Goal: Task Accomplishment & Management: Use online tool/utility

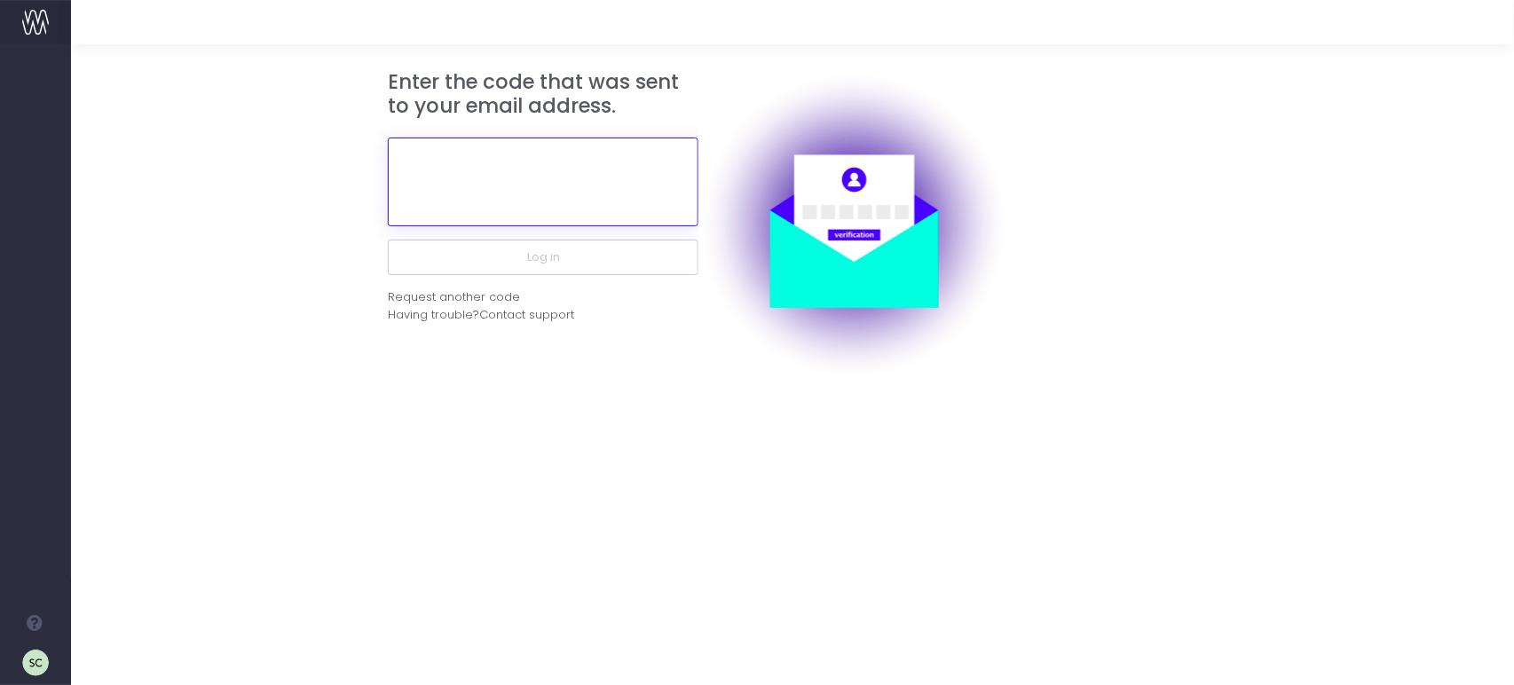
click at [626, 191] on input "text" at bounding box center [543, 182] width 311 height 89
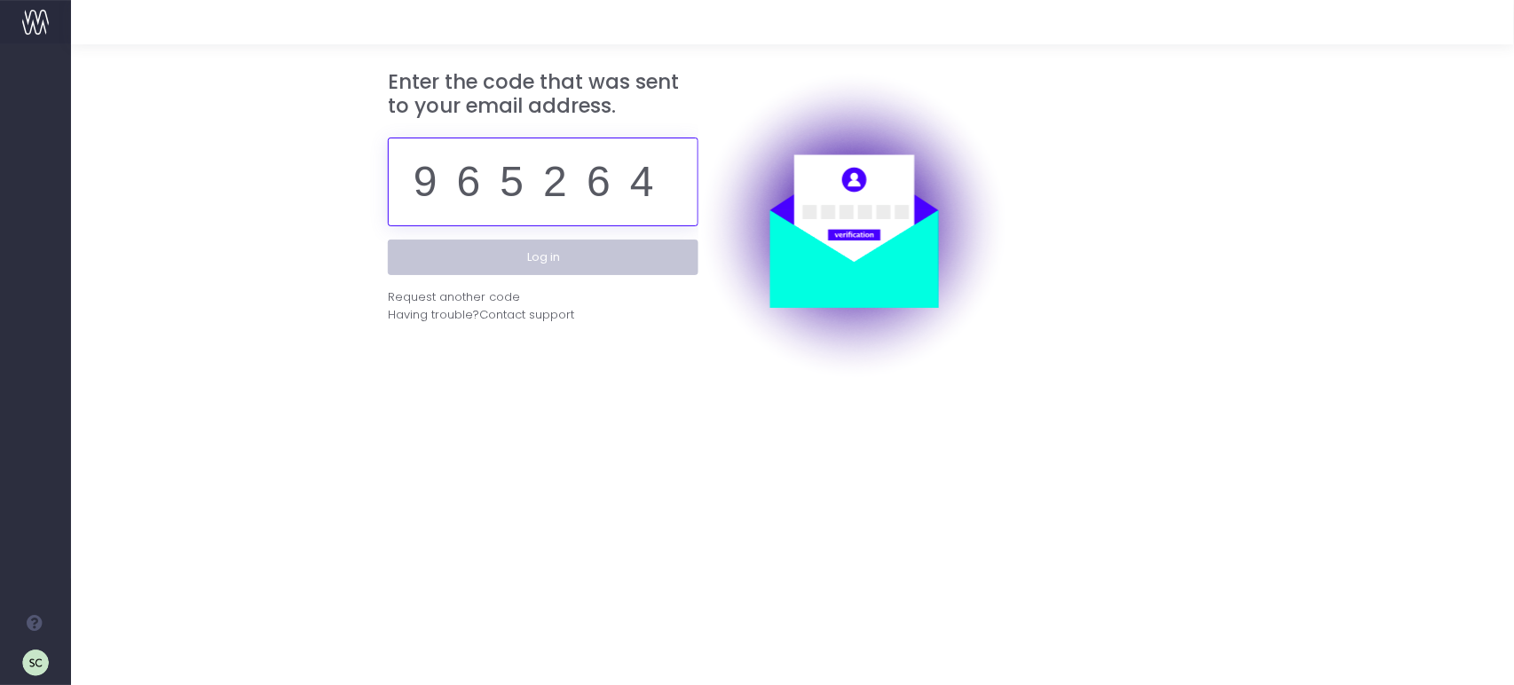
type input "965264"
click at [559, 264] on button "Log in" at bounding box center [543, 257] width 311 height 35
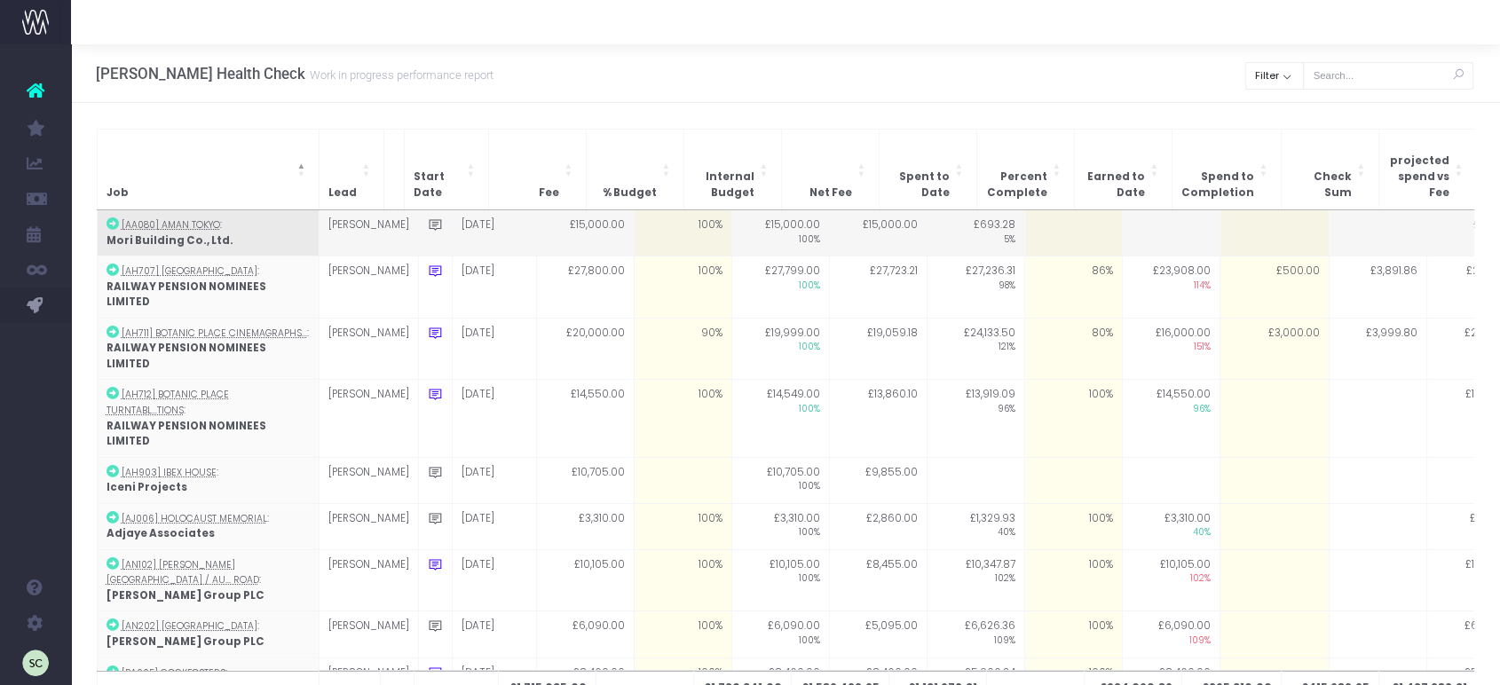
click at [1060, 222] on td at bounding box center [1073, 233] width 98 height 46
click at [1040, 210] on td at bounding box center [1073, 233] width 98 height 46
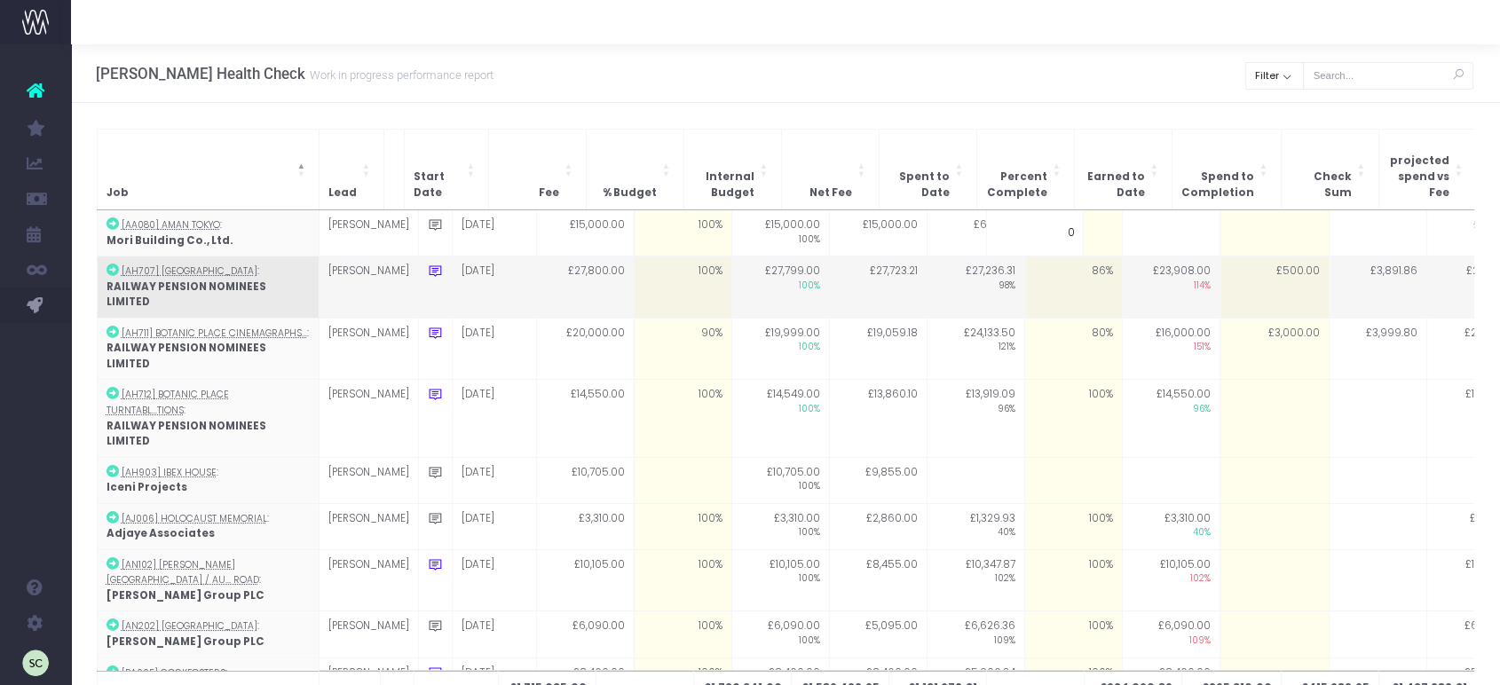
type input "6"
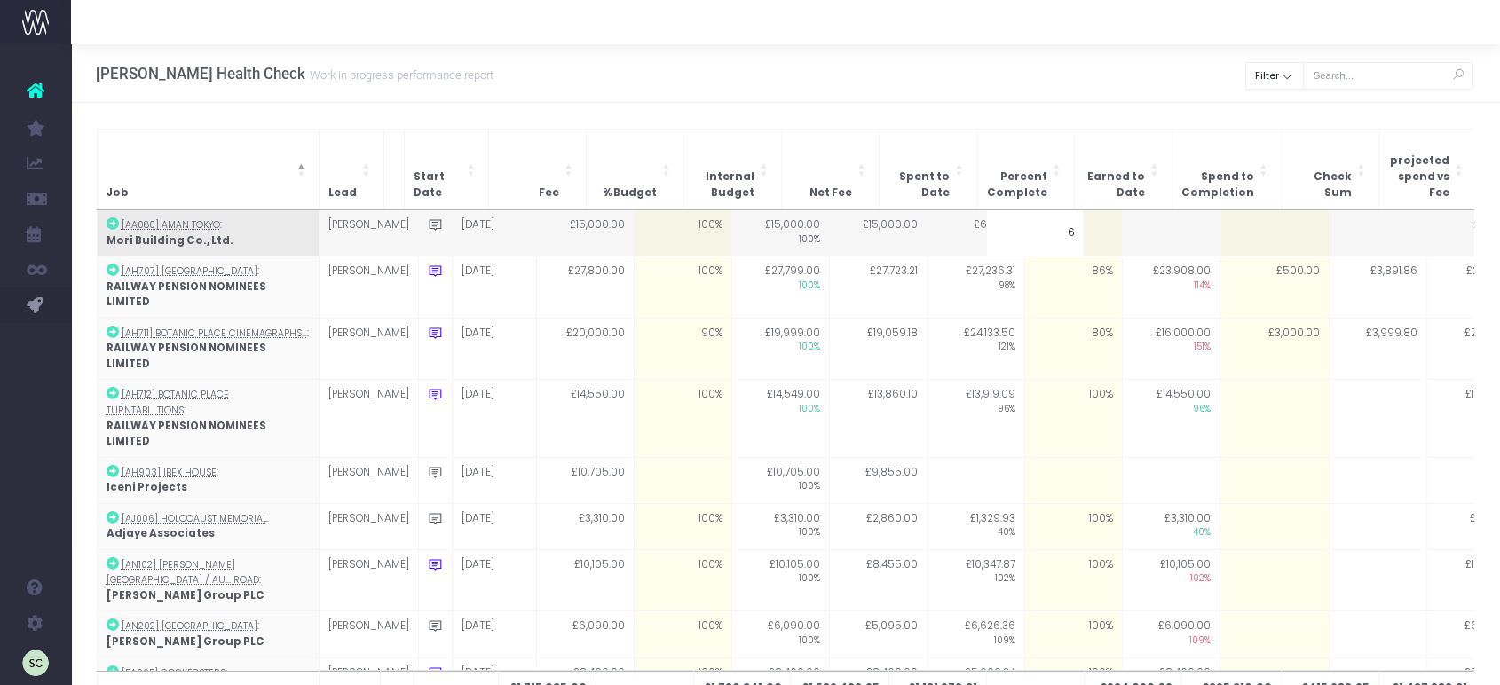
click at [1163, 210] on td at bounding box center [1171, 233] width 98 height 46
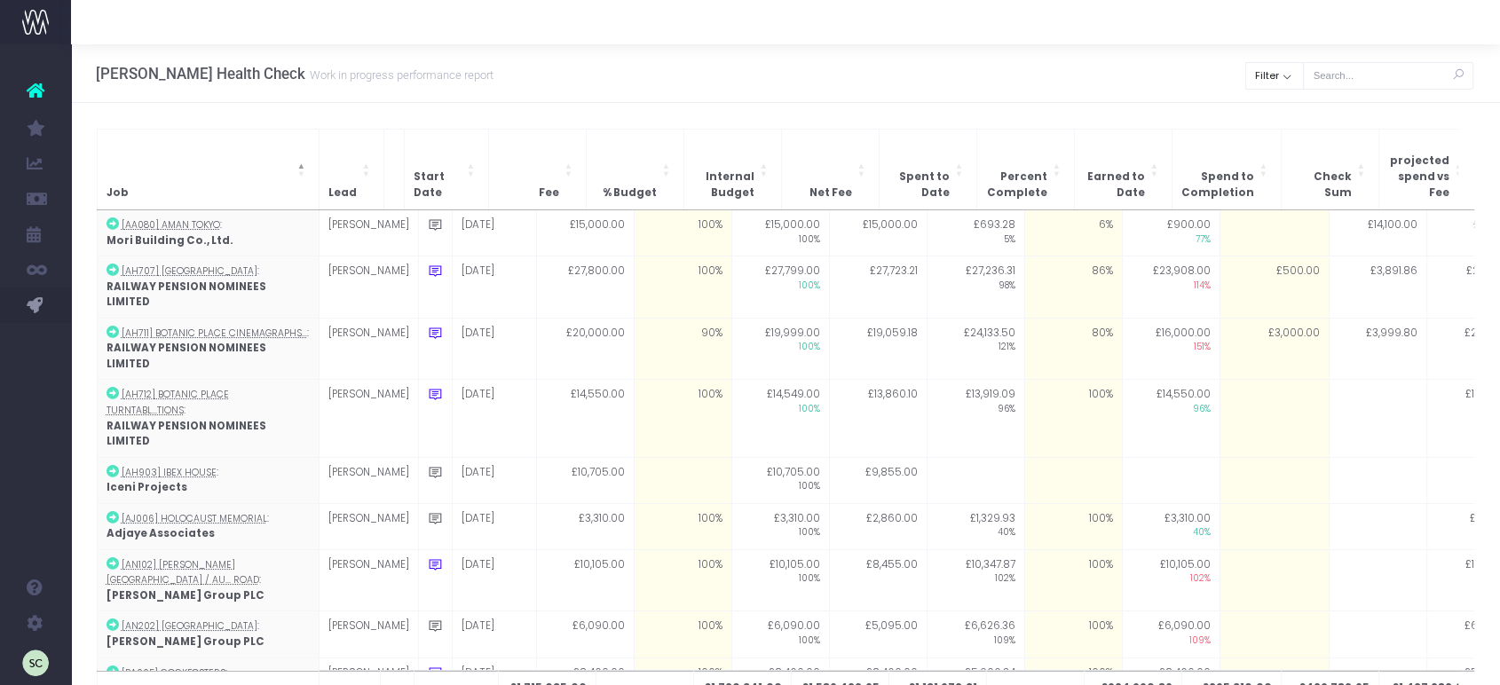
click at [1236, 222] on td at bounding box center [1273, 233] width 109 height 46
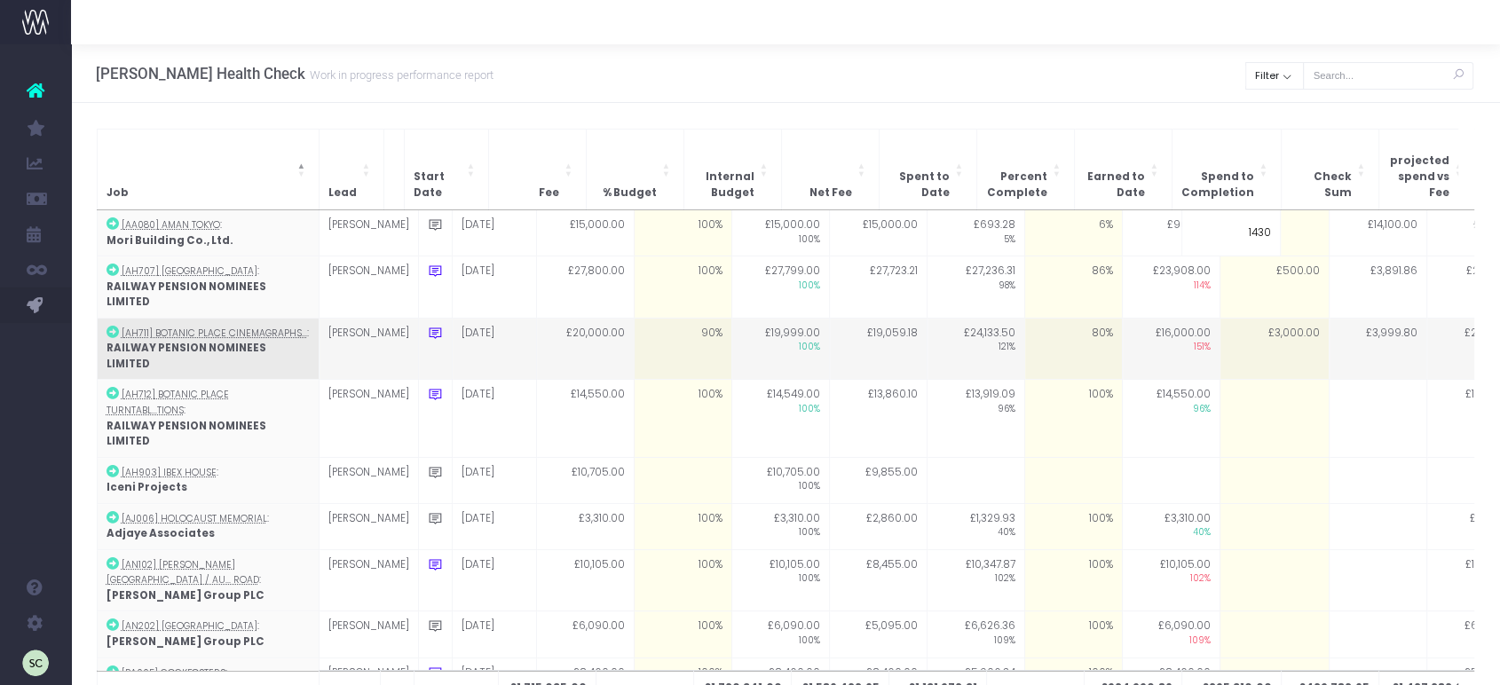
type input "14300"
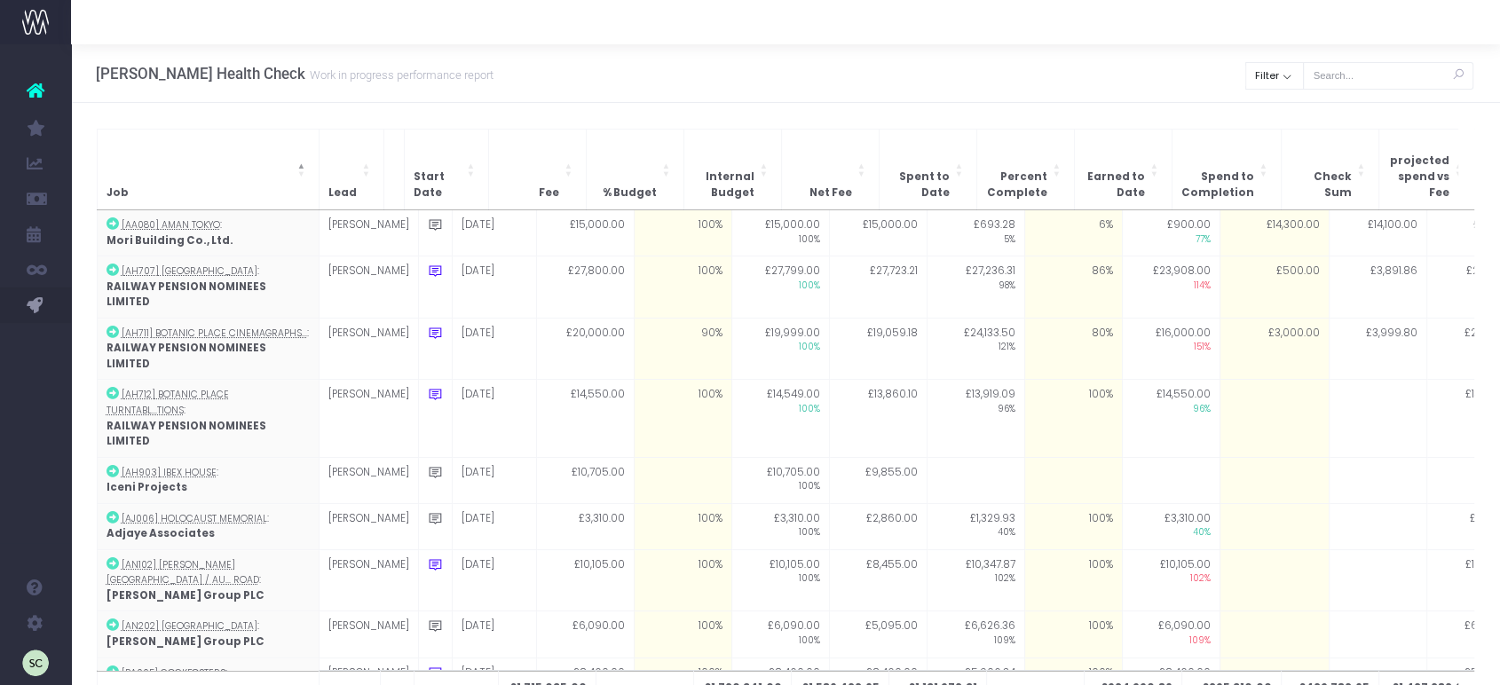
click at [1180, 114] on div "Job Lead Start Date Fee % Budget Internal Budget Net Fee Spent to Date Percent …" at bounding box center [785, 432] width 1429 height 658
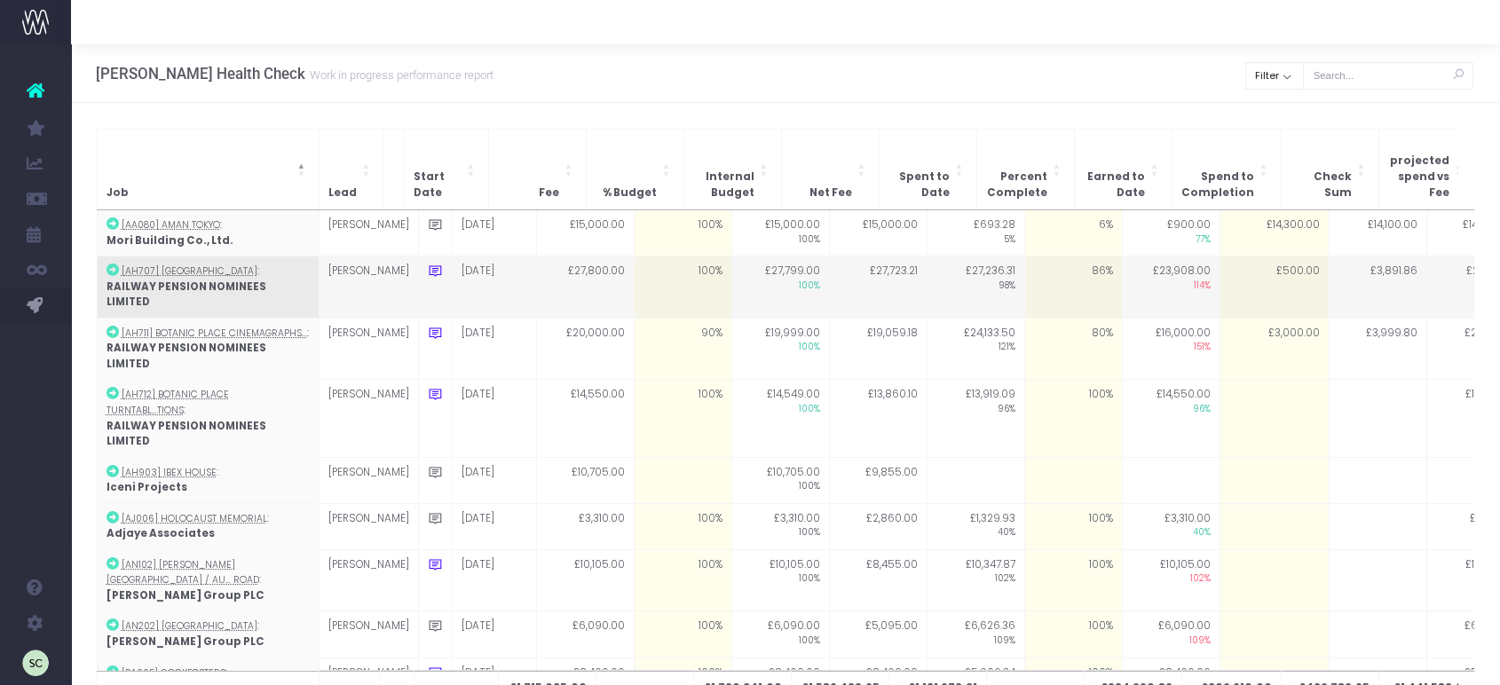
click at [1264, 268] on td "£500.00" at bounding box center [1273, 287] width 109 height 62
type input "3750"
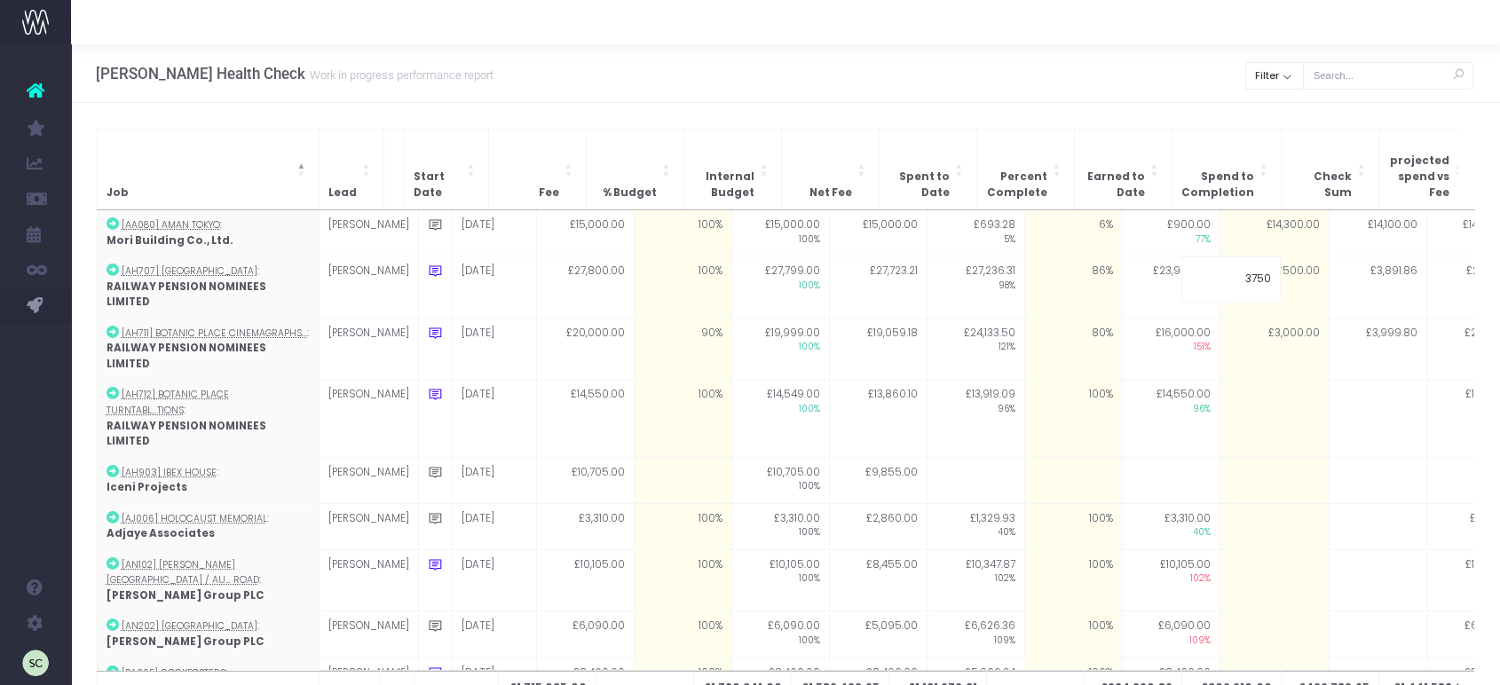
click at [1199, 108] on div "Job Lead Start Date Fee % Budget Internal Budget Net Fee Spent to Date Percent …" at bounding box center [785, 432] width 1429 height 658
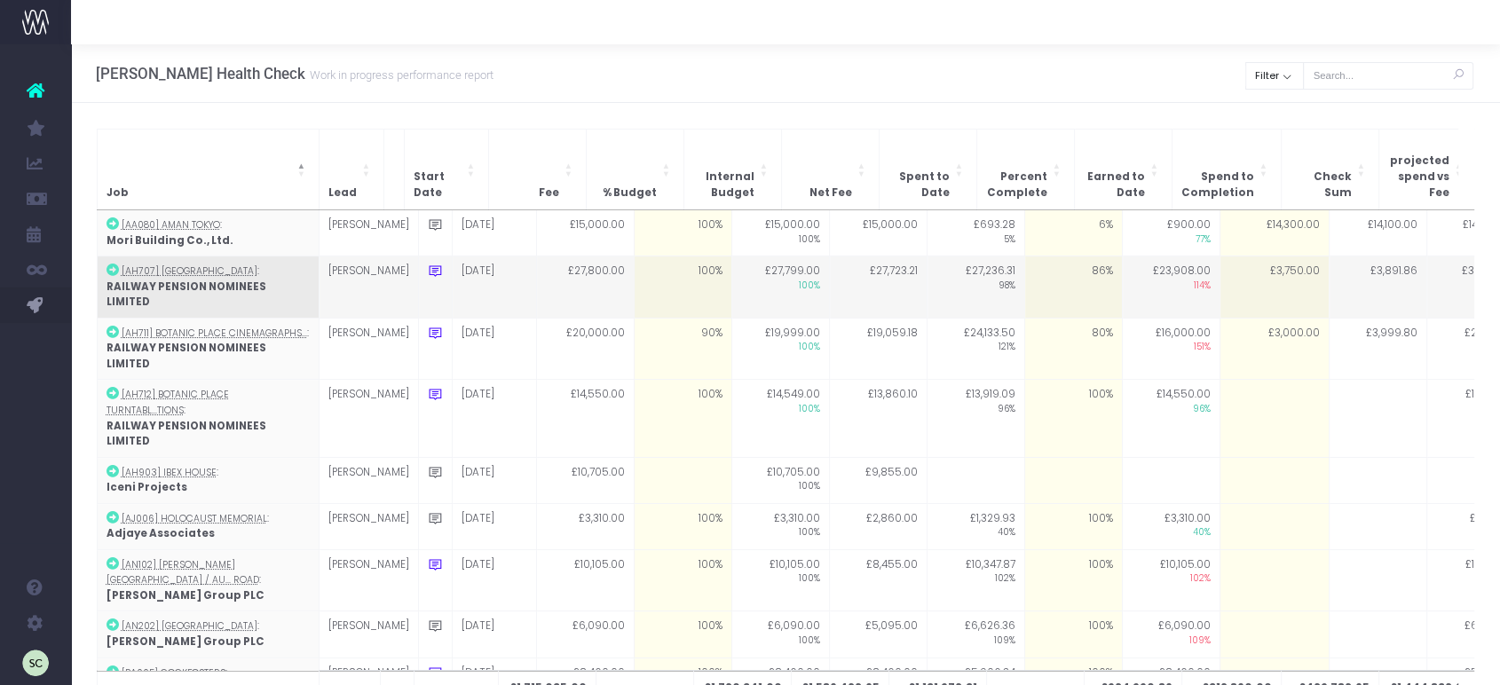
click at [1240, 259] on td "£3,750.00" at bounding box center [1273, 287] width 109 height 62
type input "500"
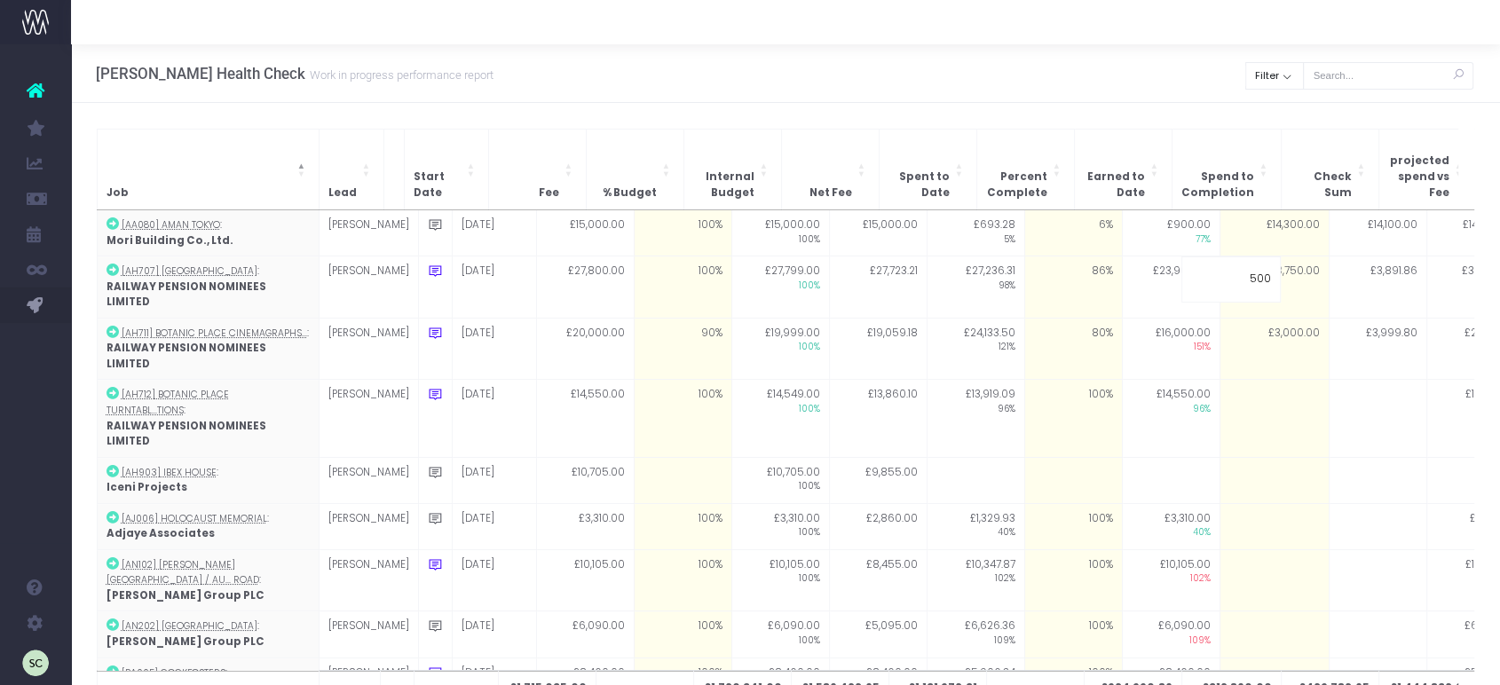
click at [1164, 70] on div "Hayes Davidson Health Check Work in progress performance report Clear Filter Al…" at bounding box center [785, 73] width 1429 height 59
click at [1240, 380] on td at bounding box center [1273, 418] width 109 height 77
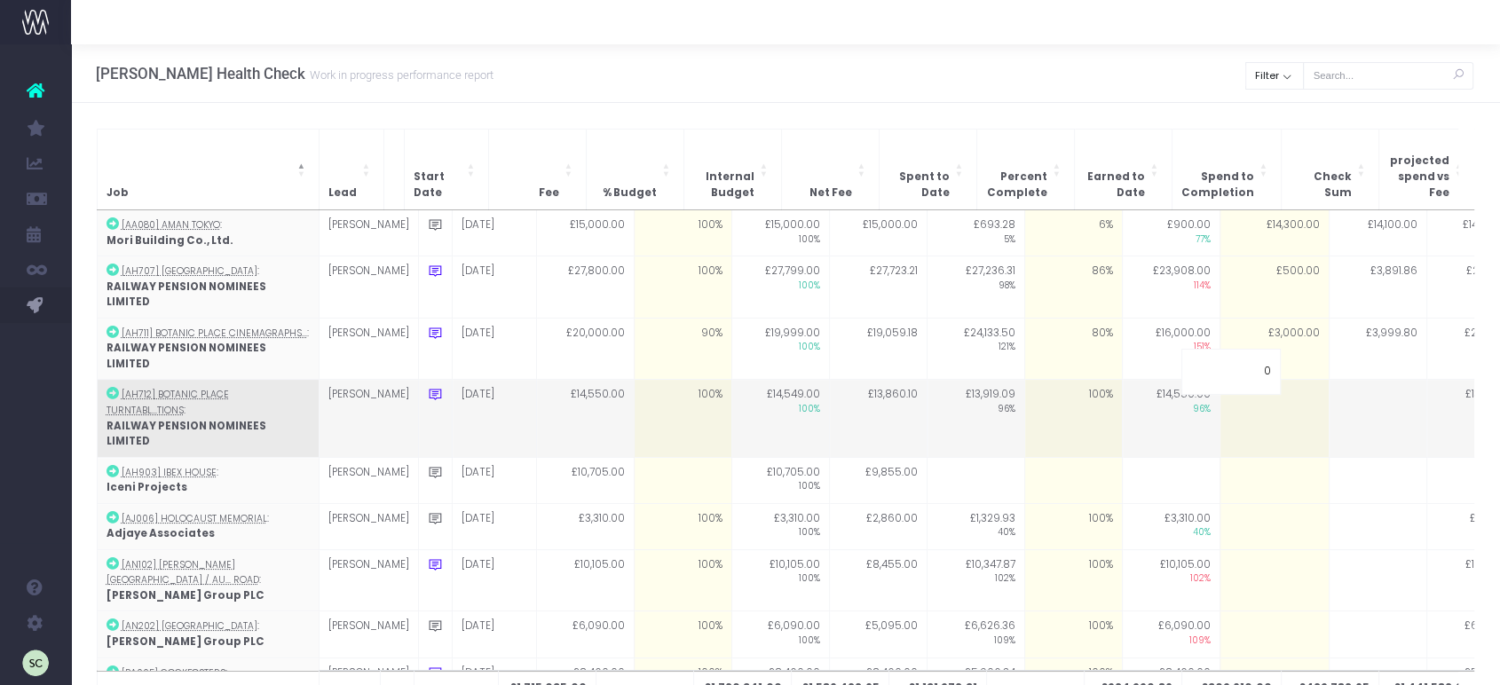
click at [1061, 380] on td "100%" at bounding box center [1073, 418] width 98 height 77
click at [1250, 380] on td at bounding box center [1273, 418] width 109 height 77
type input "0"
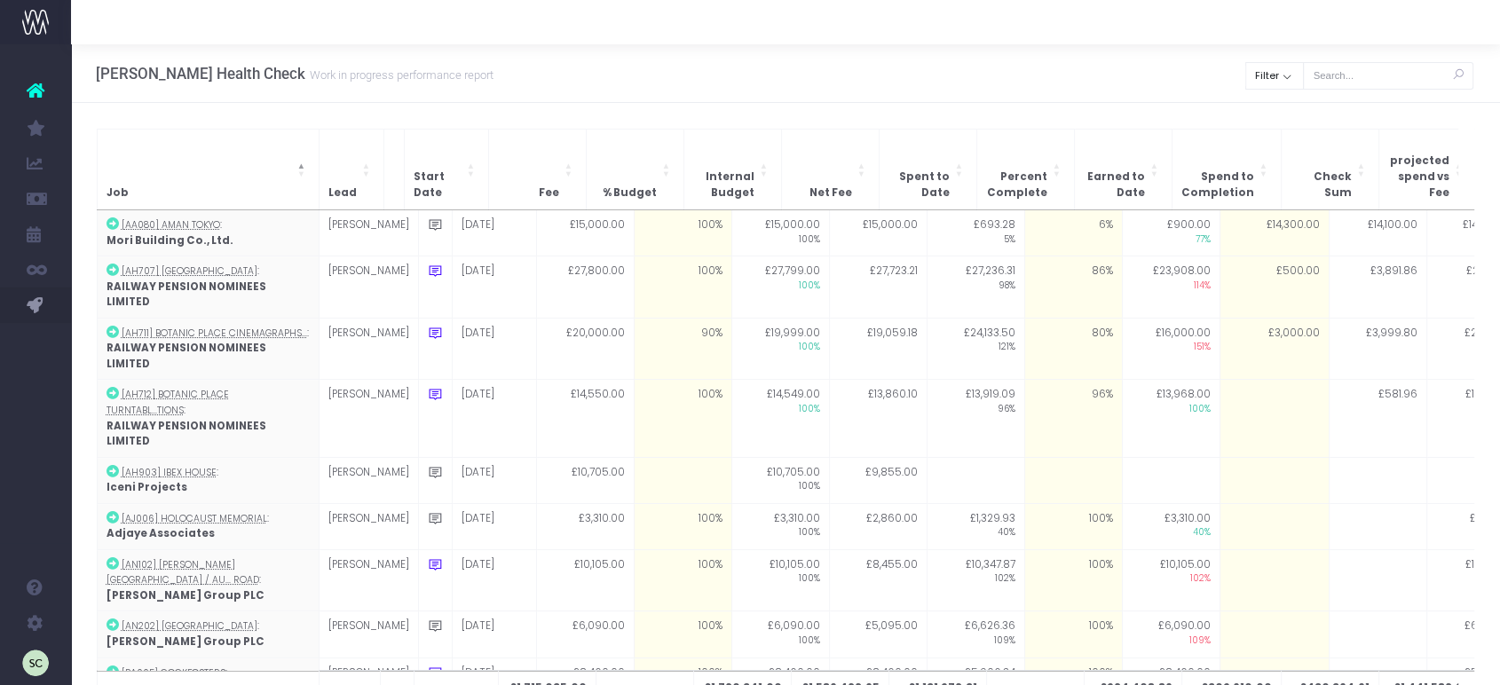
click at [1250, 380] on td at bounding box center [1273, 418] width 109 height 77
type input "3750"
drag, startPoint x: 1103, startPoint y: 67, endPoint x: 993, endPoint y: 122, distance: 123.4
click at [993, 122] on div "Job Lead Start Date Fee % Budget Internal Budget Net Fee Spent to Date Percent …" at bounding box center [785, 432] width 1429 height 658
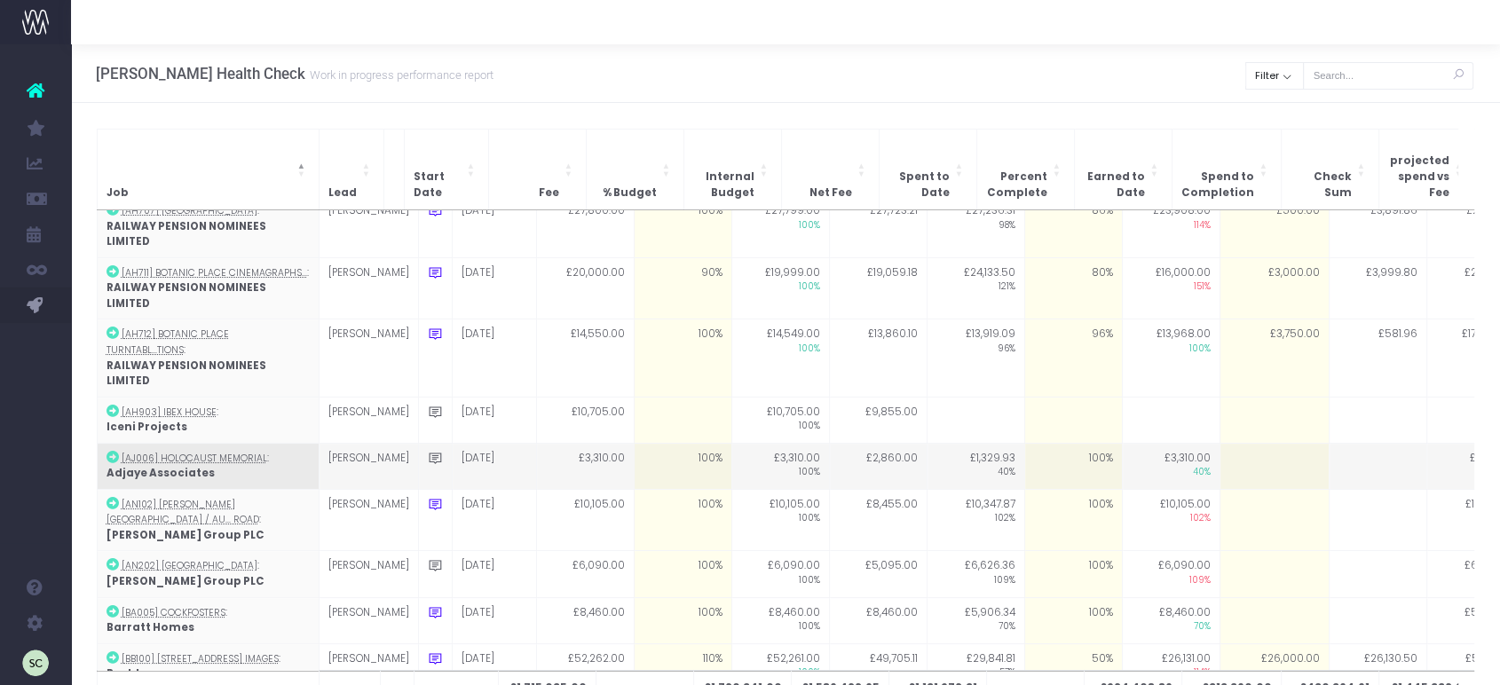
scroll to position [59, 0]
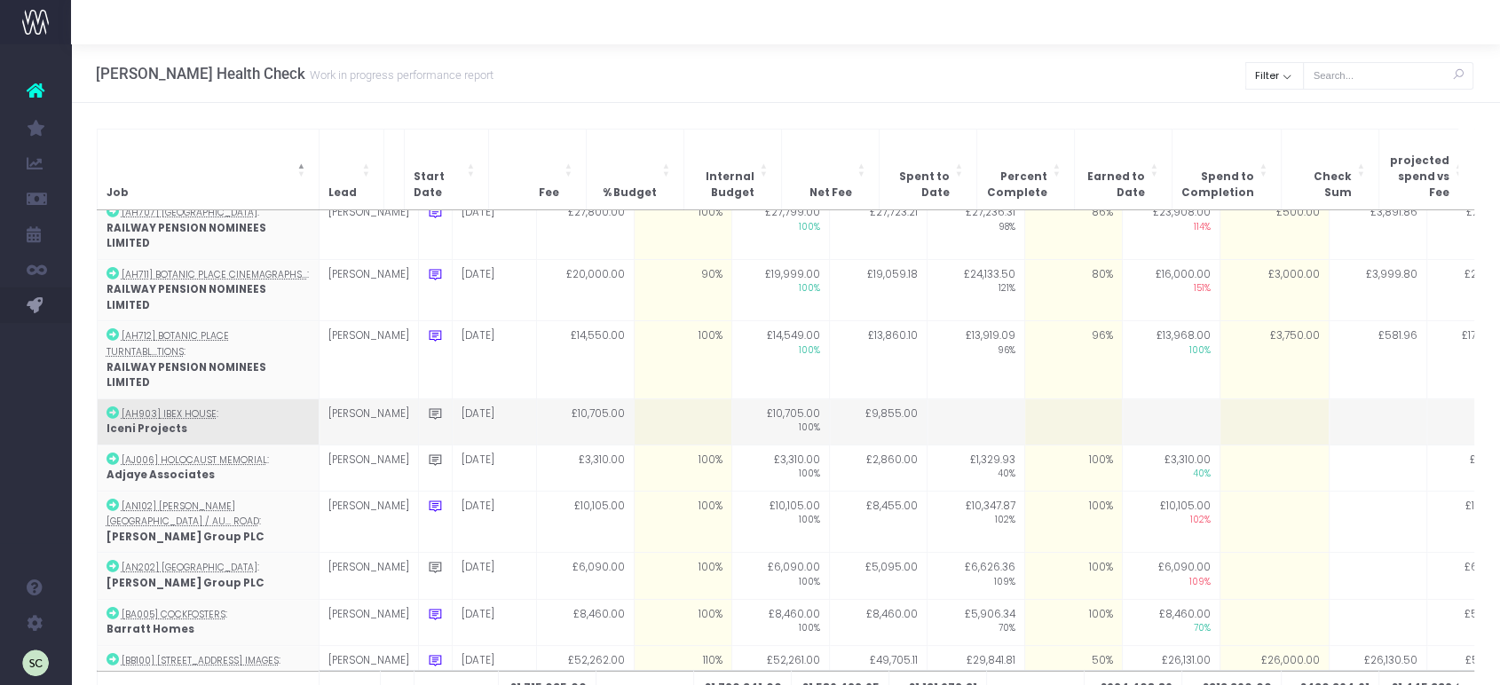
click at [652, 398] on td at bounding box center [683, 421] width 98 height 46
type input "100"
click at [926, 398] on td at bounding box center [975, 421] width 98 height 46
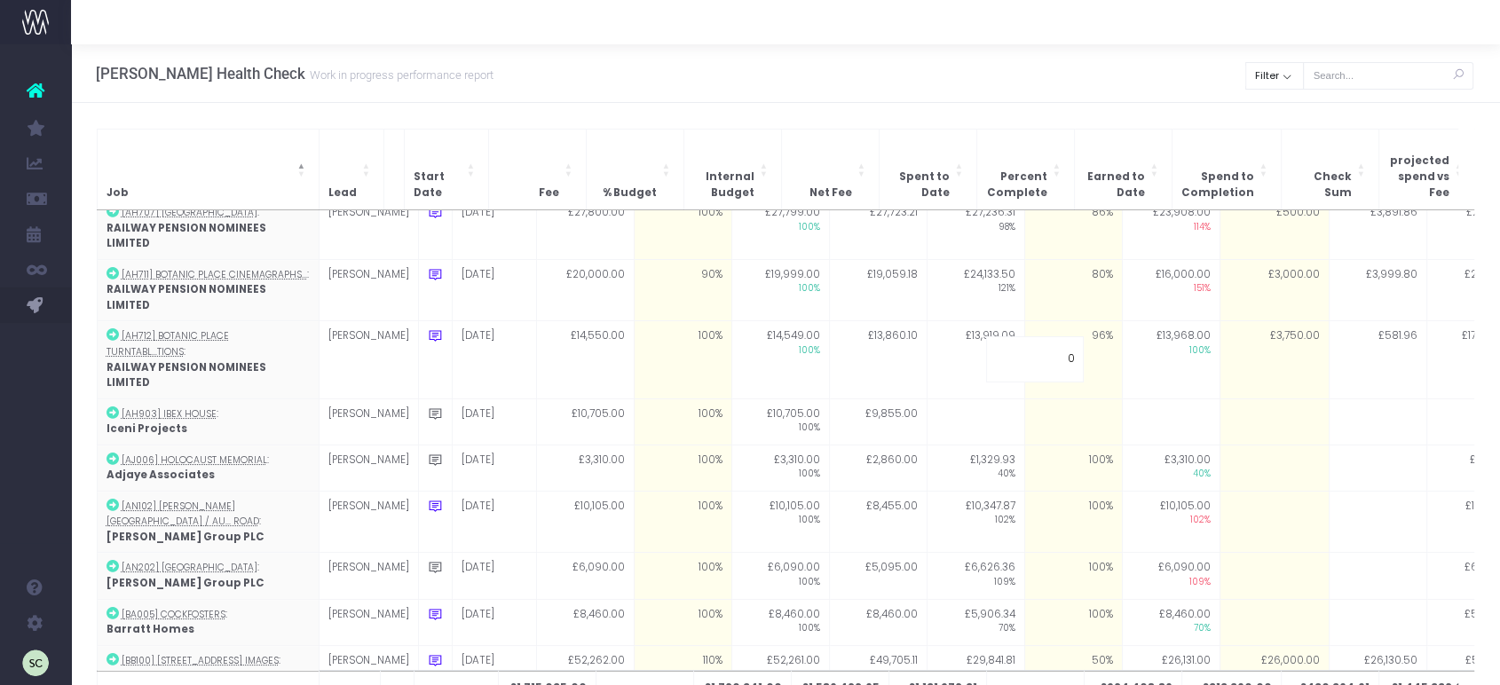
click at [1136, 70] on div "Hayes Davidson Health Check Work in progress performance report Clear Filter Al…" at bounding box center [785, 73] width 1429 height 59
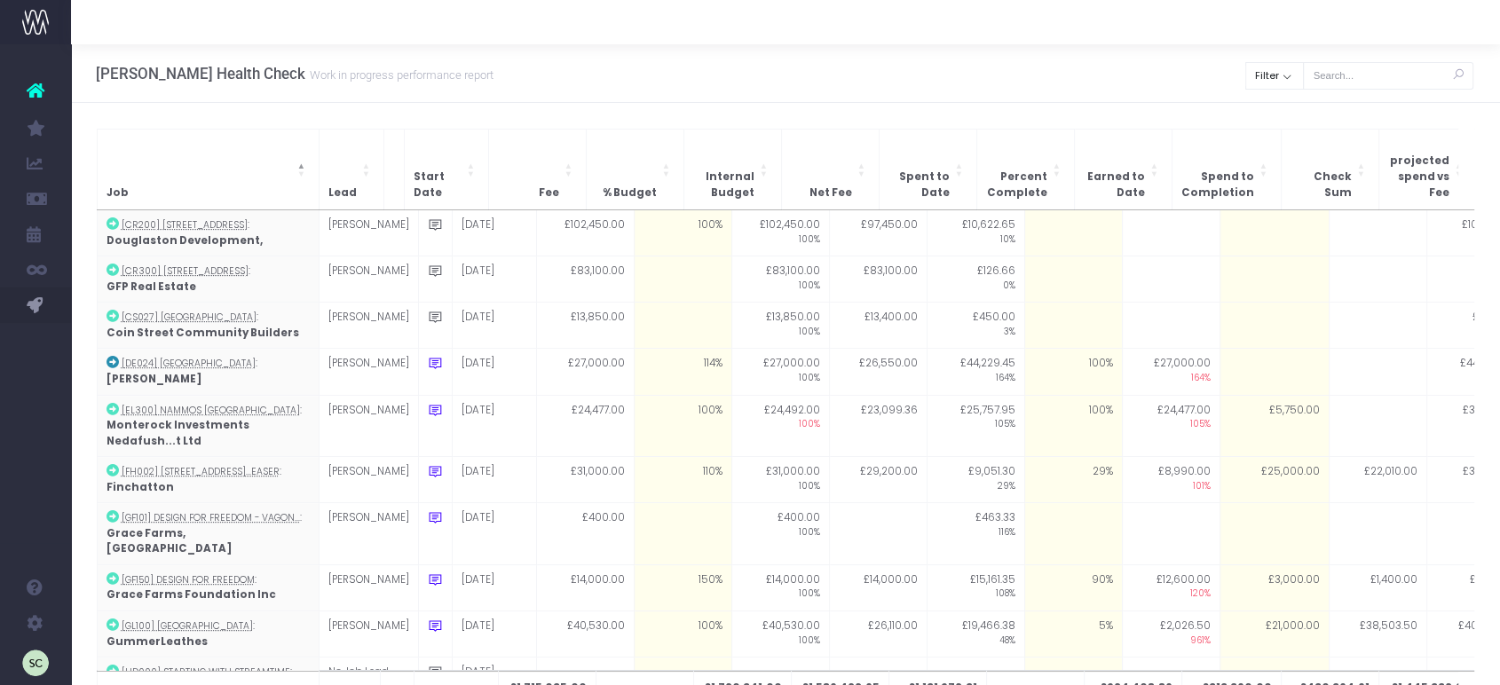
scroll to position [821, 0]
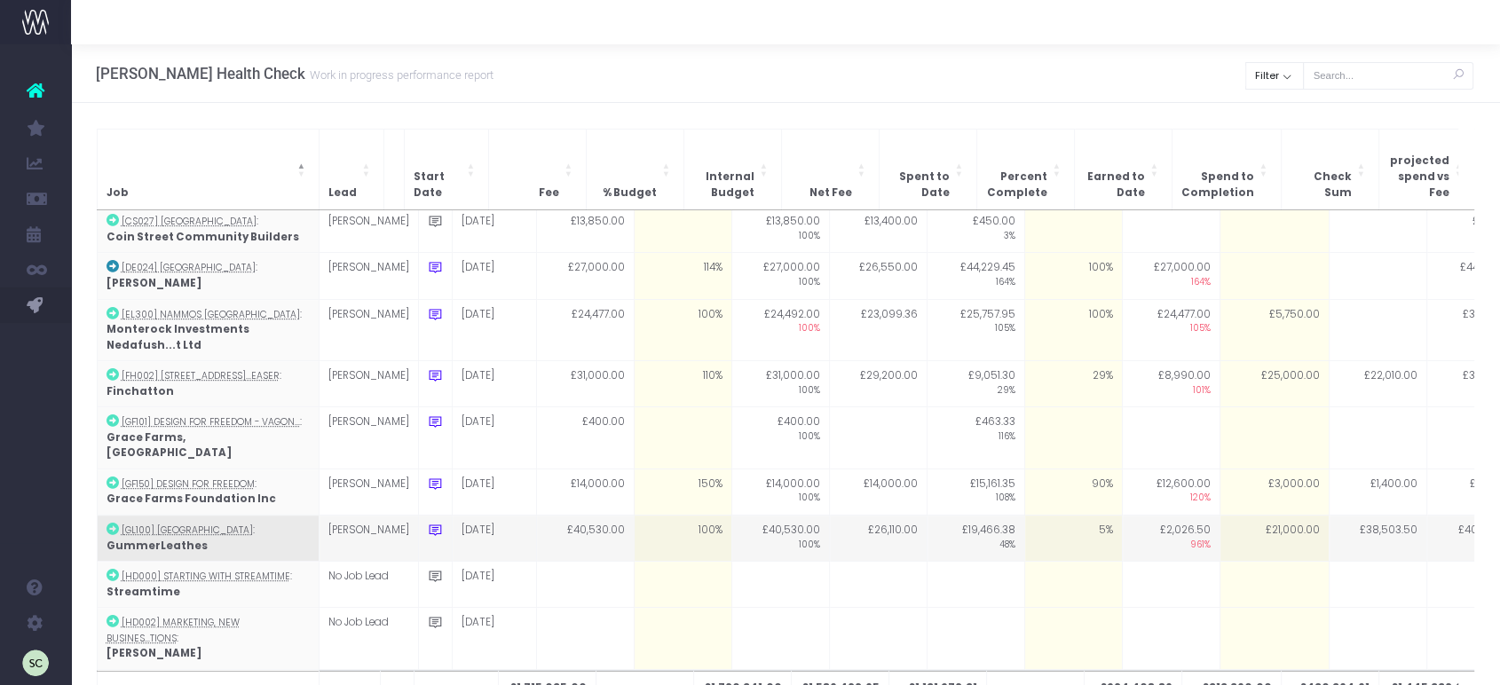
click at [1038, 515] on td "5%" at bounding box center [1073, 538] width 98 height 46
type input "5"
click at [1065, 515] on td "5%" at bounding box center [1073, 538] width 98 height 46
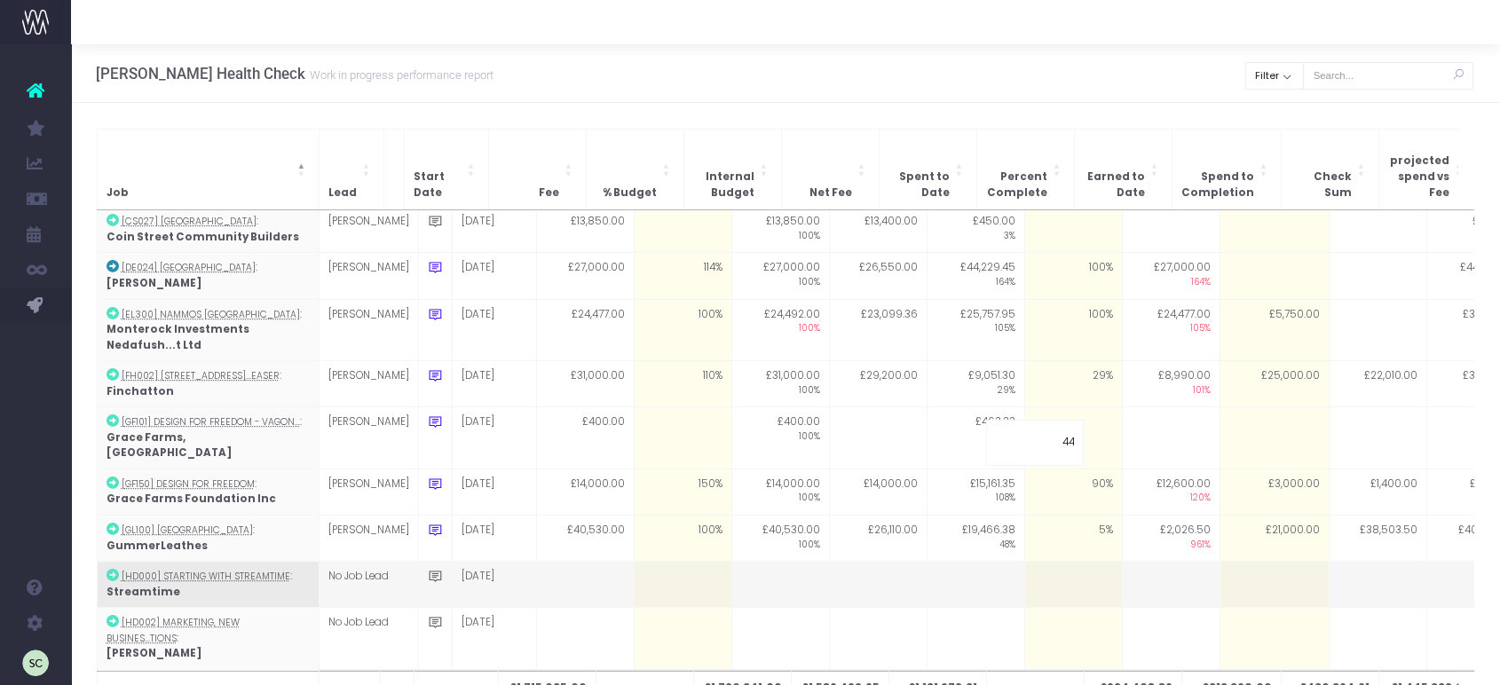
click at [1219, 562] on td at bounding box center [1273, 585] width 109 height 46
type input "0"
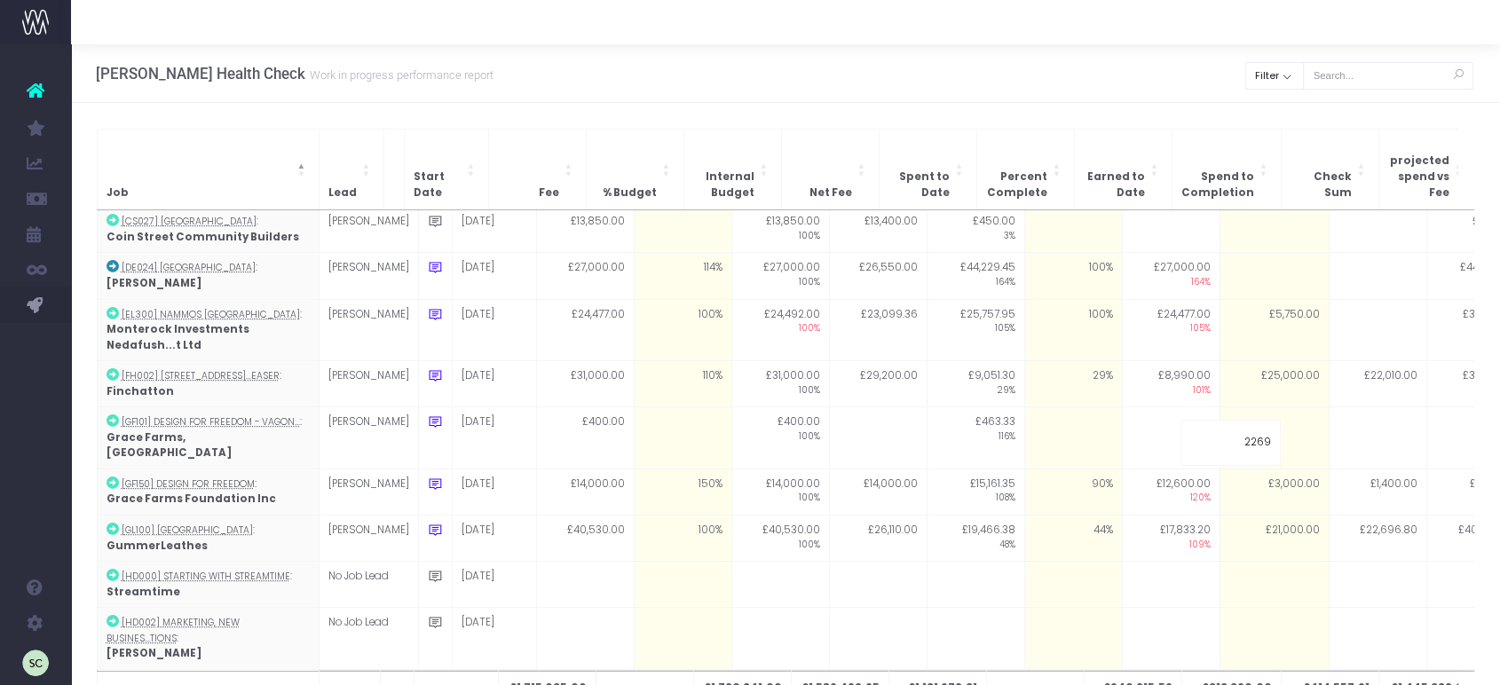
type input "22697"
click at [1146, 106] on div "Job Lead Start Date Fee % Budget Internal Budget Net Fee Spent to Date Percent …" at bounding box center [785, 432] width 1429 height 658
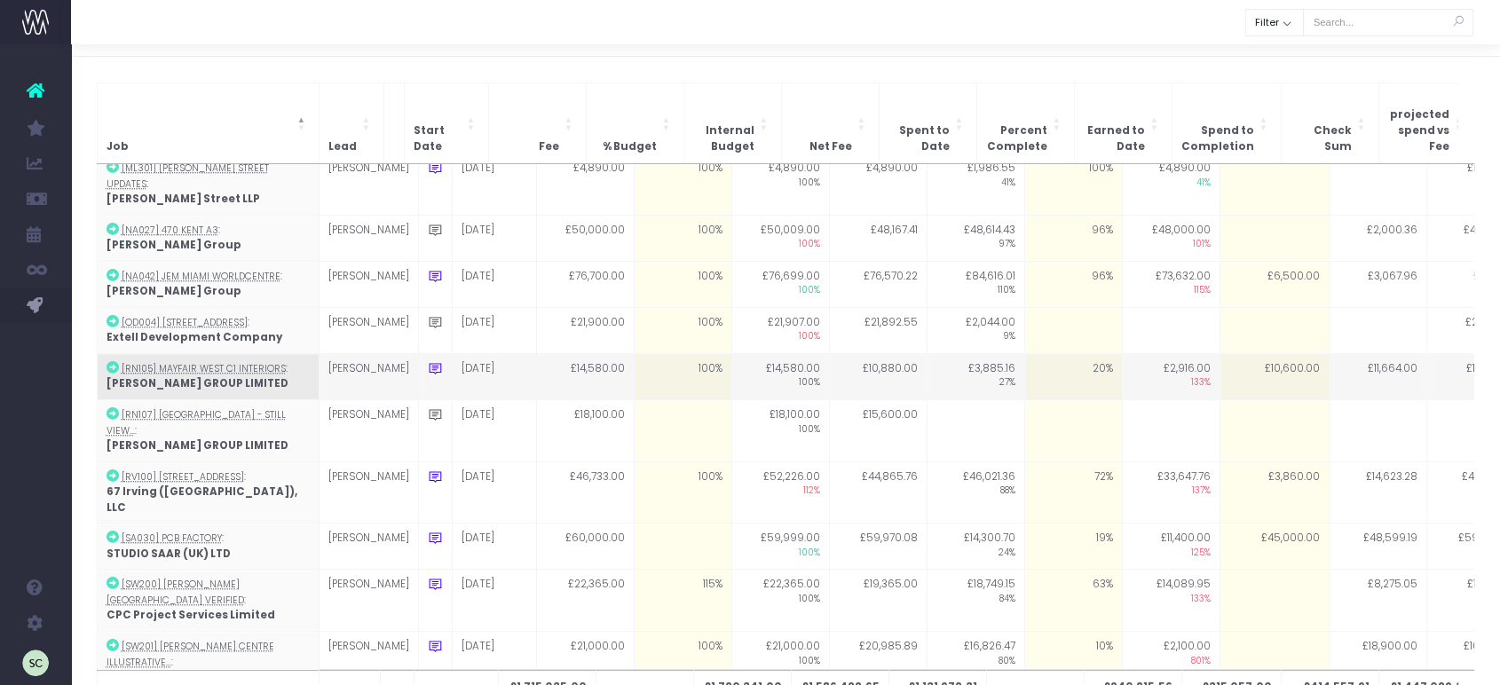
scroll to position [35, 0]
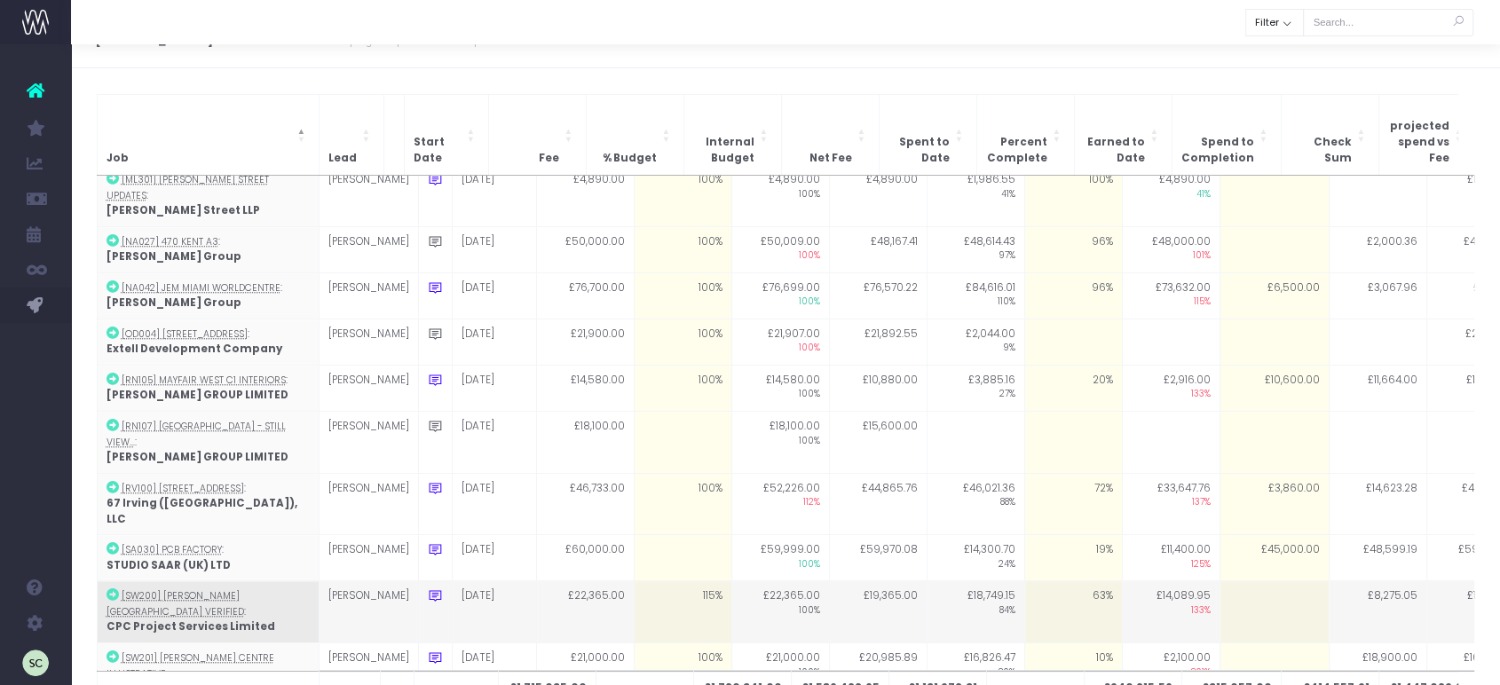
drag, startPoint x: 1264, startPoint y: 433, endPoint x: 1255, endPoint y: 435, distance: 9.0
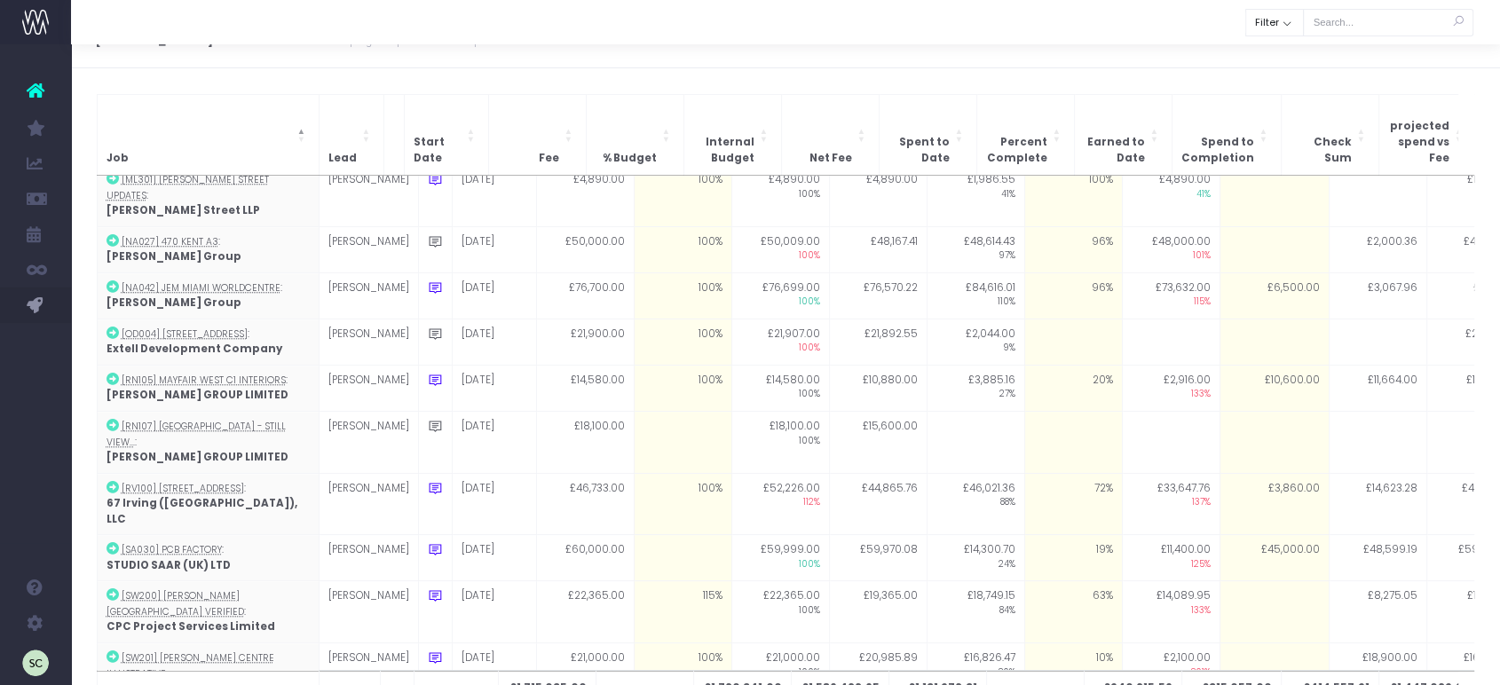
drag, startPoint x: 1255, startPoint y: 435, endPoint x: 1260, endPoint y: 447, distance: 13.5
click at [1260, 581] on td at bounding box center [1273, 612] width 109 height 62
click at [1054, 643] on td "10%" at bounding box center [1073, 674] width 98 height 62
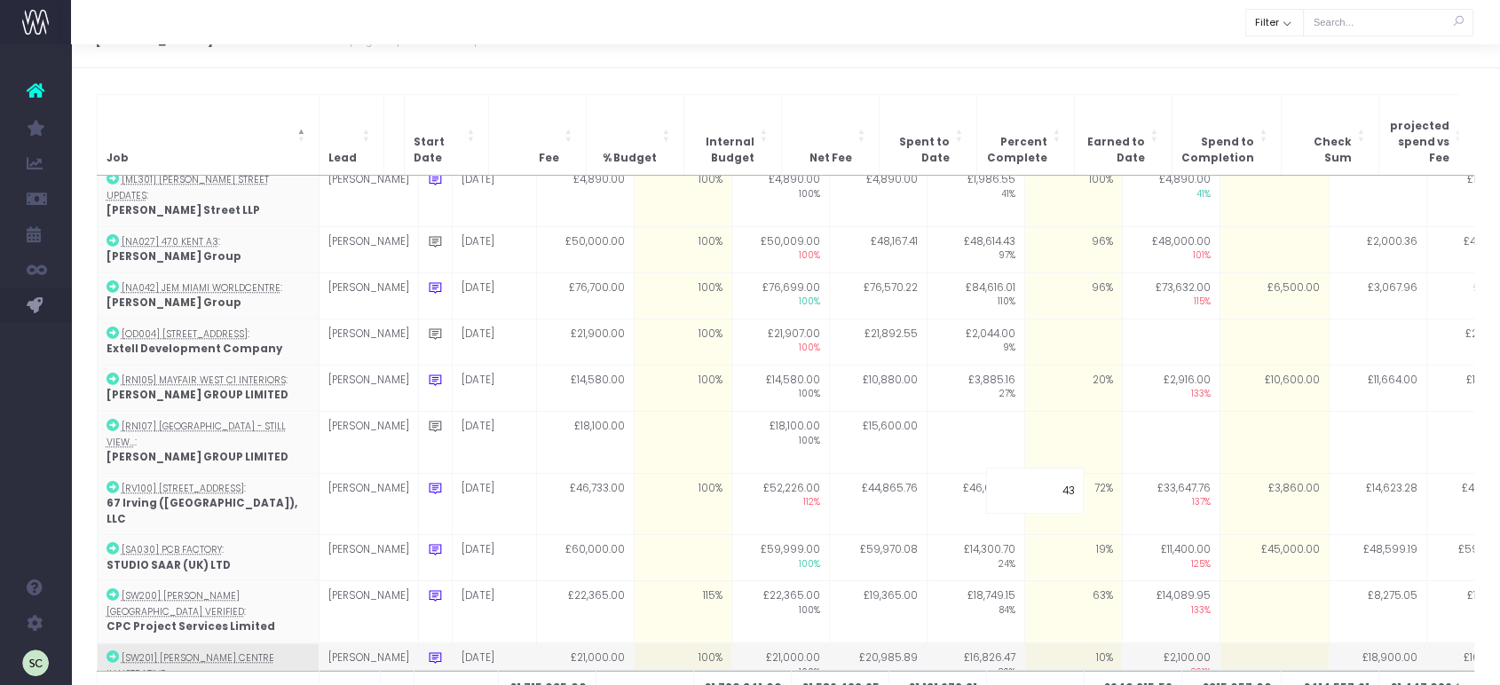
click at [1260, 643] on td at bounding box center [1273, 674] width 109 height 62
type input "0"
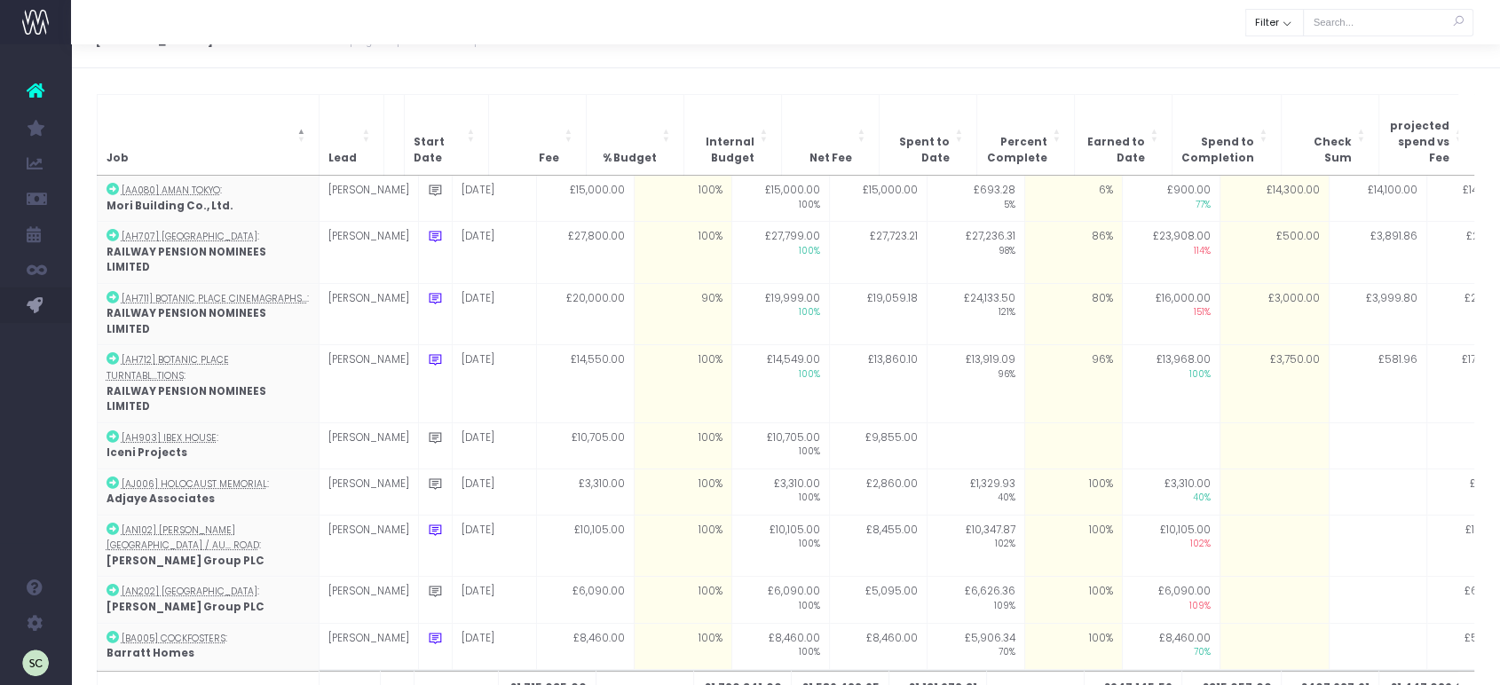
scroll to position [1630, 0]
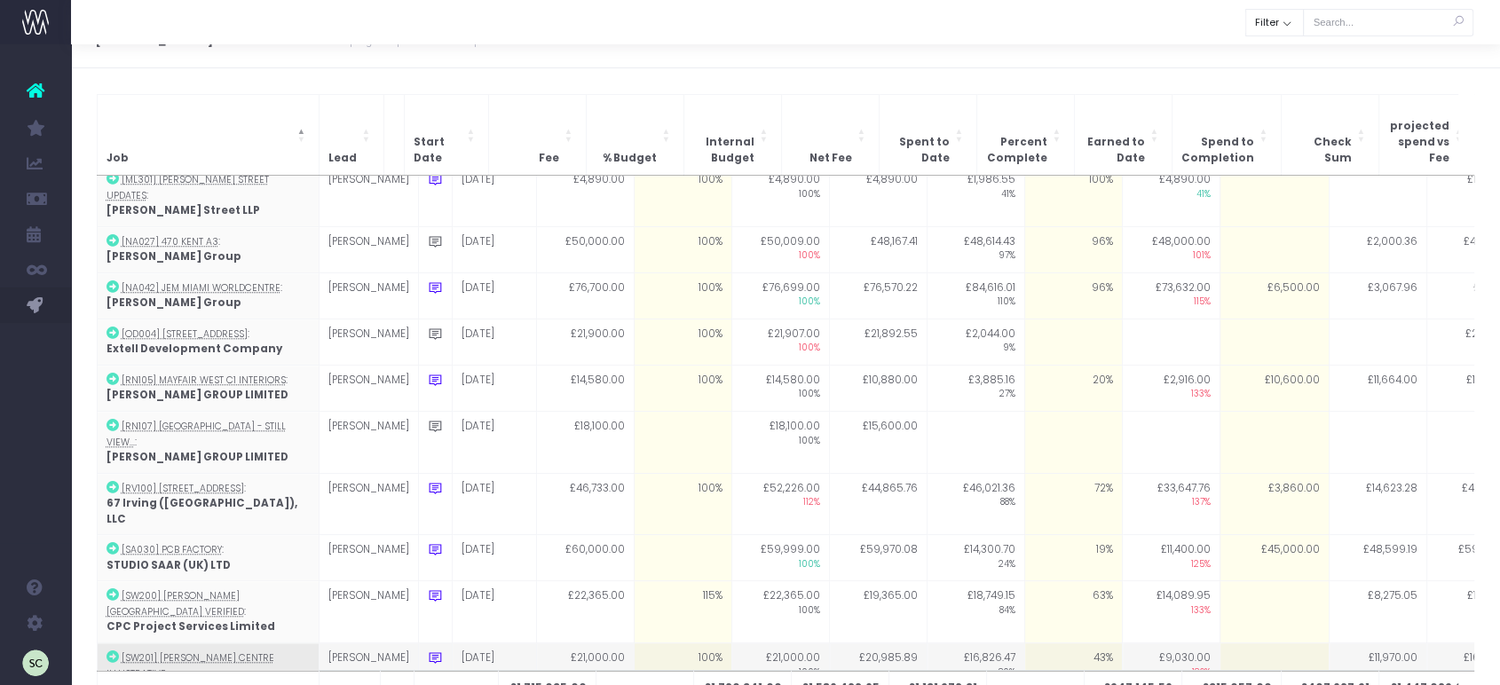
click at [1248, 643] on td at bounding box center [1273, 674] width 109 height 62
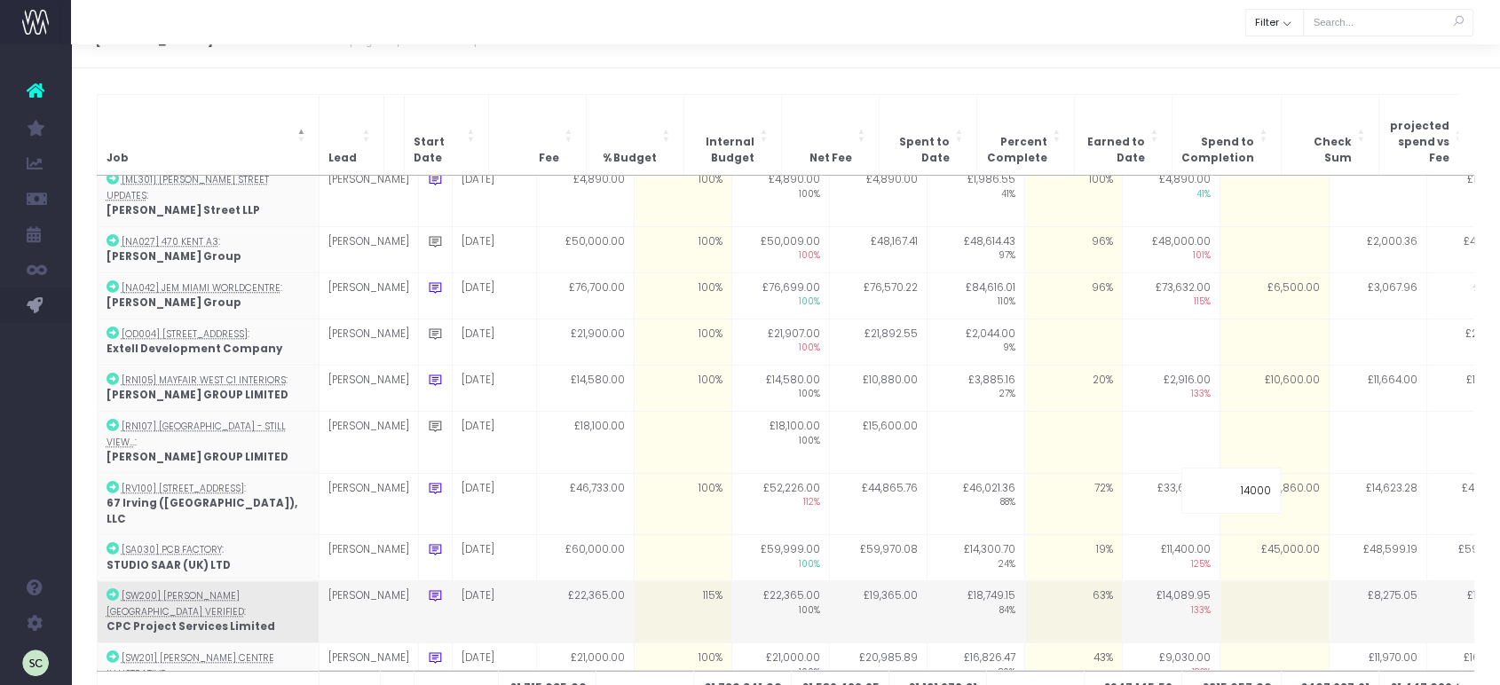
click at [1243, 581] on td at bounding box center [1273, 612] width 109 height 62
type input "0"
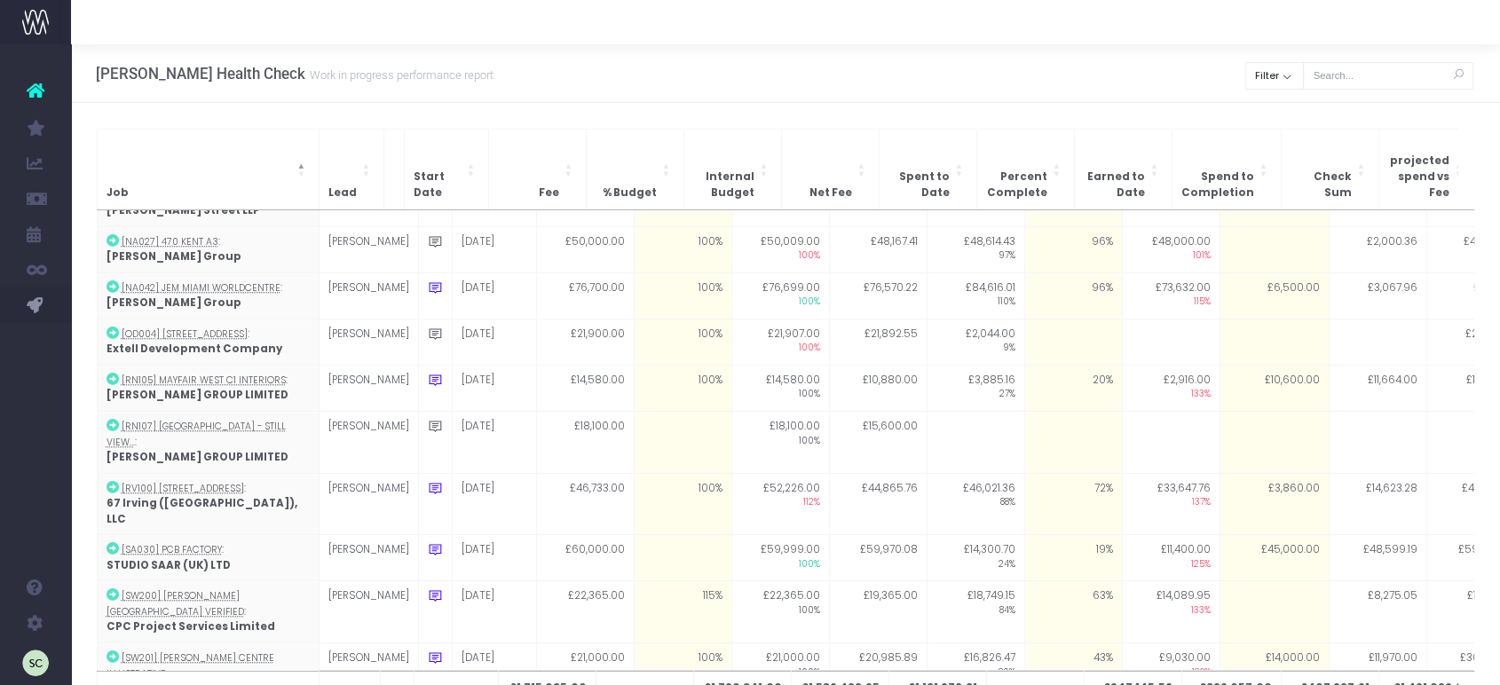
scroll to position [1666, 0]
